Goal: Find specific page/section: Find specific page/section

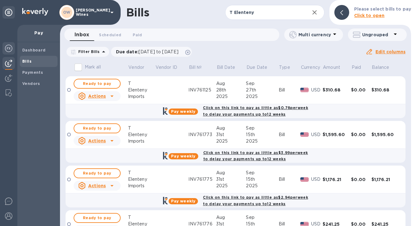
click at [8, 49] on img at bounding box center [8, 48] width 7 height 7
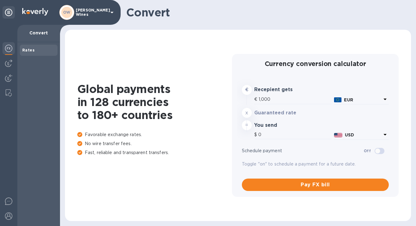
type input "1,176.9"
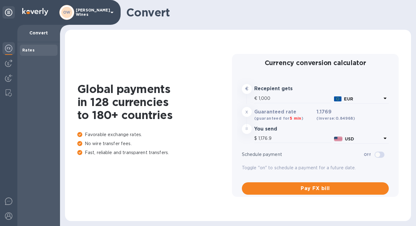
click at [270, 207] on div "Global payments in 128 currencies to 180+ countries Favorable exchange rates. N…" at bounding box center [238, 125] width 334 height 179
click at [10, 67] on img at bounding box center [8, 62] width 7 height 7
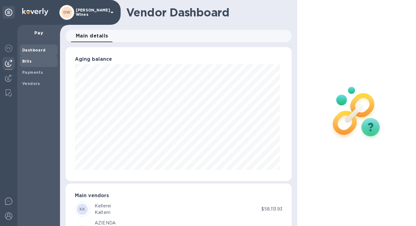
click at [32, 62] on span "Bills" at bounding box center [38, 61] width 33 height 6
